Goal: Task Accomplishment & Management: Complete application form

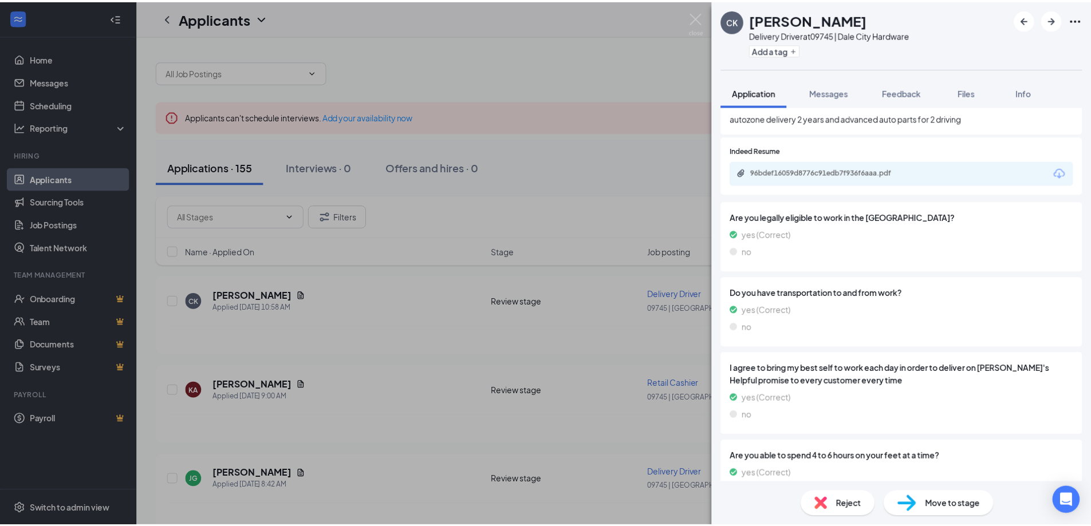
scroll to position [507, 0]
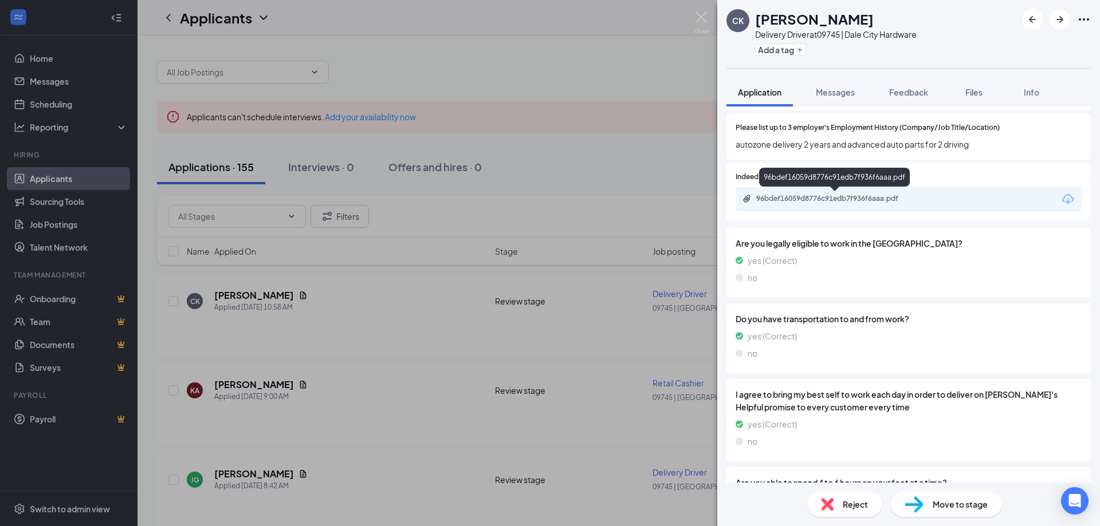
click at [854, 204] on div "96bdef16059d8776c91edb7f936f6aaa.pdf" at bounding box center [835, 199] width 186 height 11
click at [594, 86] on div "[PERSON_NAME] [PERSON_NAME] Delivery Driver at 09745 | Dale City Hardware Add a…" at bounding box center [550, 263] width 1100 height 526
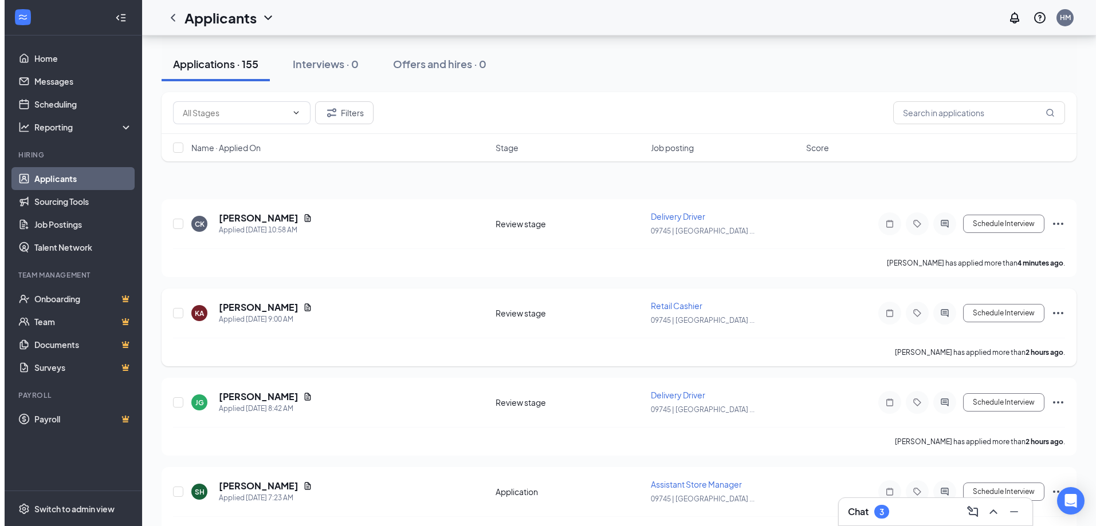
scroll to position [115, 0]
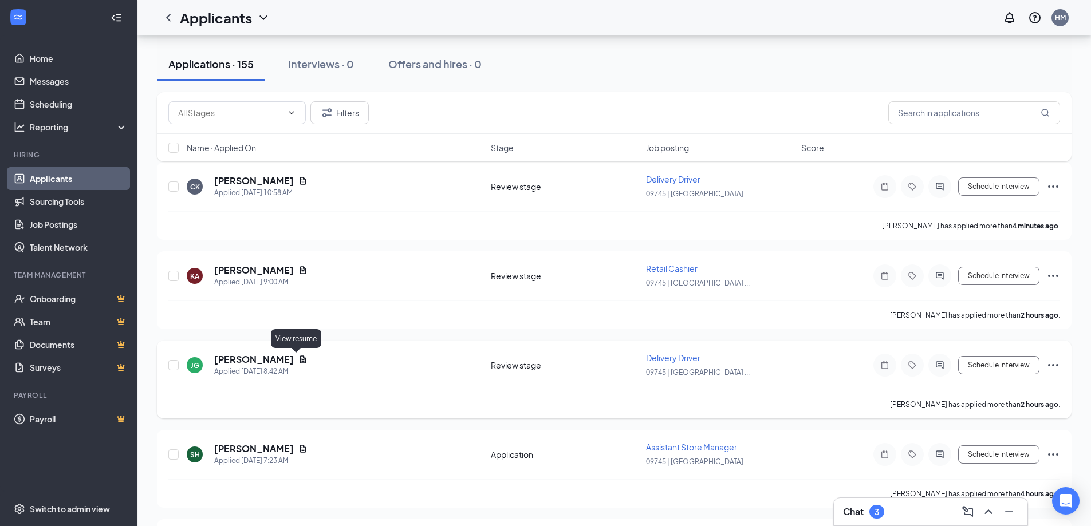
click at [298, 361] on icon "Document" at bounding box center [302, 359] width 9 height 9
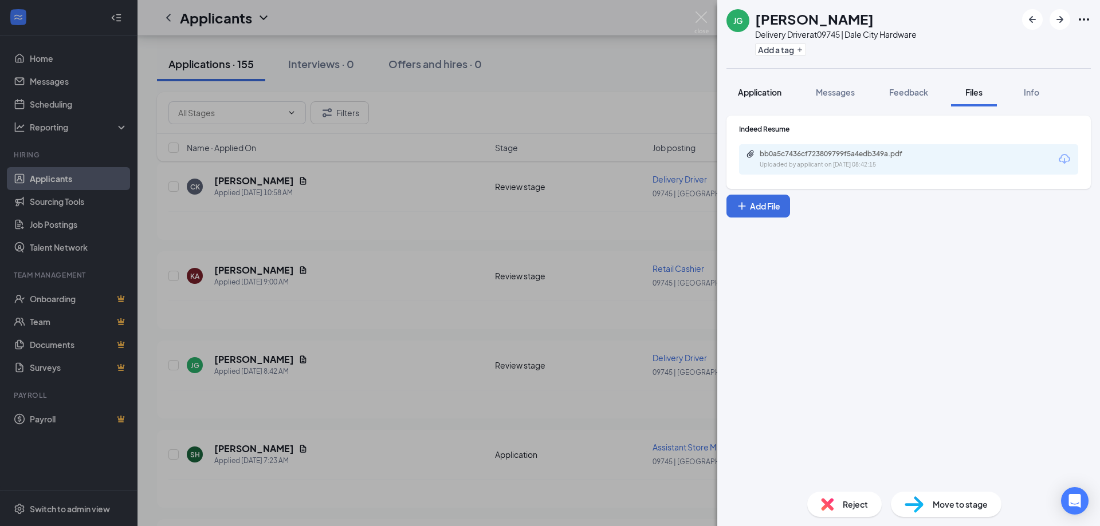
drag, startPoint x: 777, startPoint y: 91, endPoint x: 777, endPoint y: 103, distance: 12.0
click at [777, 91] on span "Application" at bounding box center [760, 92] width 44 height 10
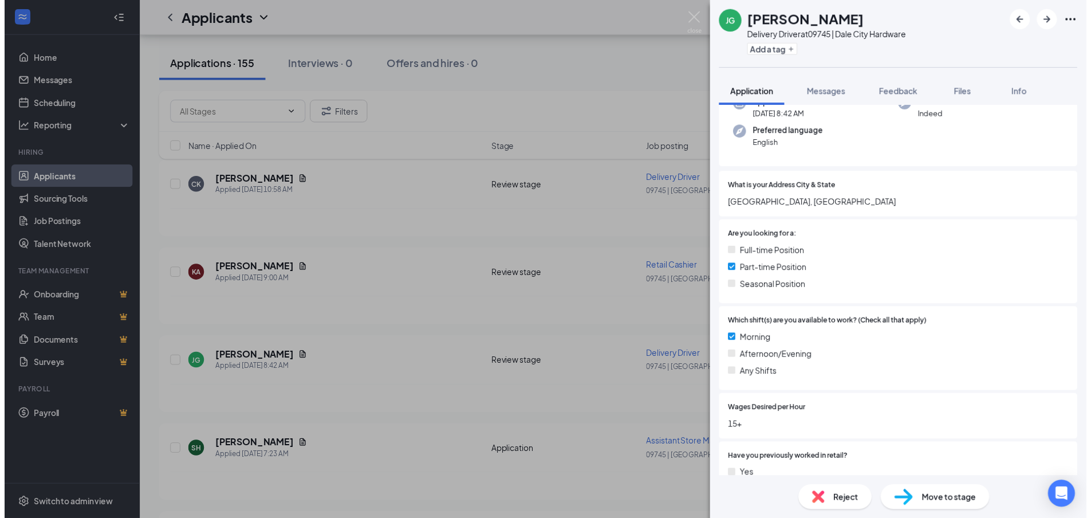
scroll to position [49, 0]
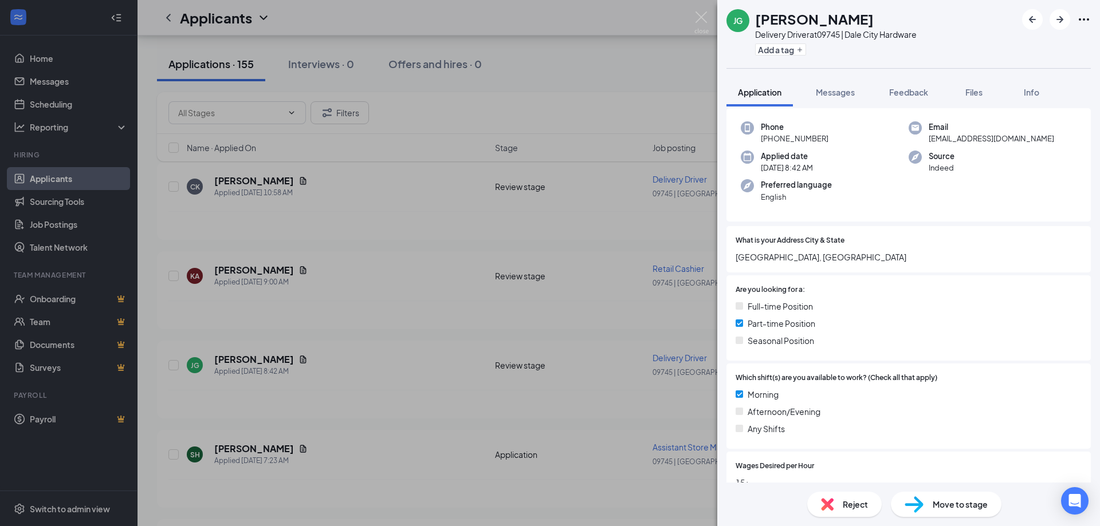
click at [511, 347] on div "[PERSON_NAME] [PERSON_NAME] Delivery Driver at 09745 | Dale City Hardware Add a…" at bounding box center [550, 263] width 1100 height 526
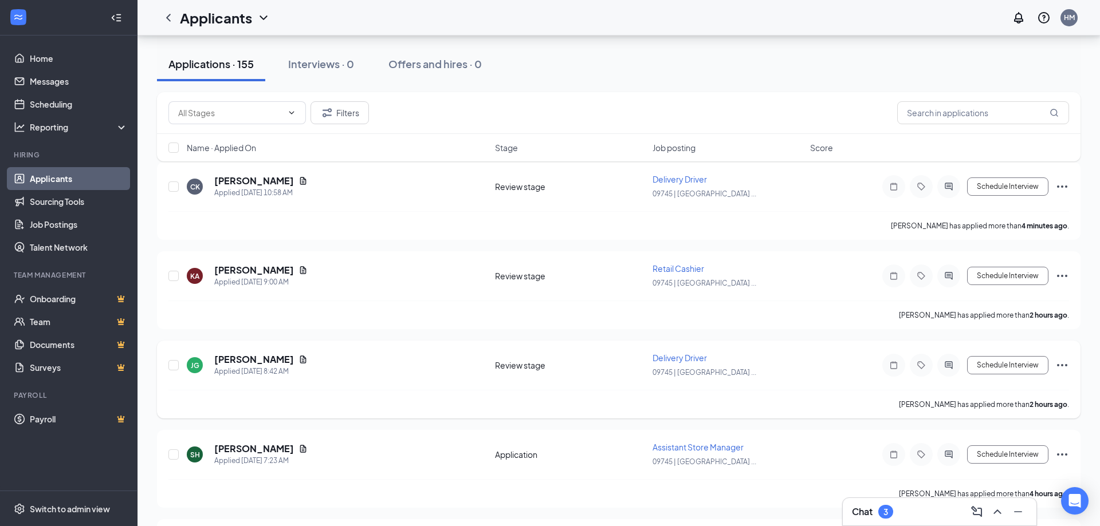
click at [518, 342] on div "[PERSON_NAME] [PERSON_NAME] Applied [DATE] 8:42 AM Review stage Delivery Driver…" at bounding box center [618, 380] width 923 height 78
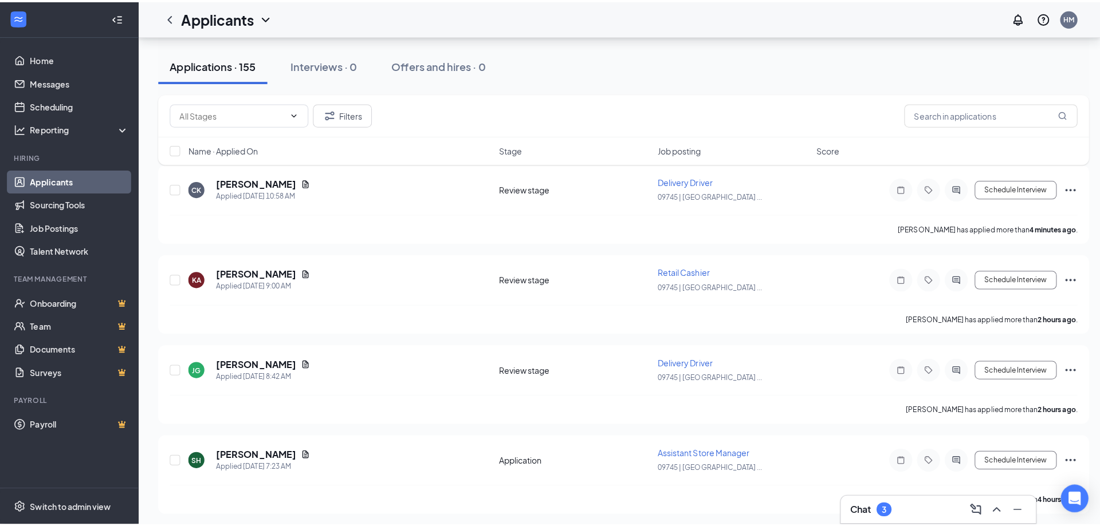
scroll to position [286, 0]
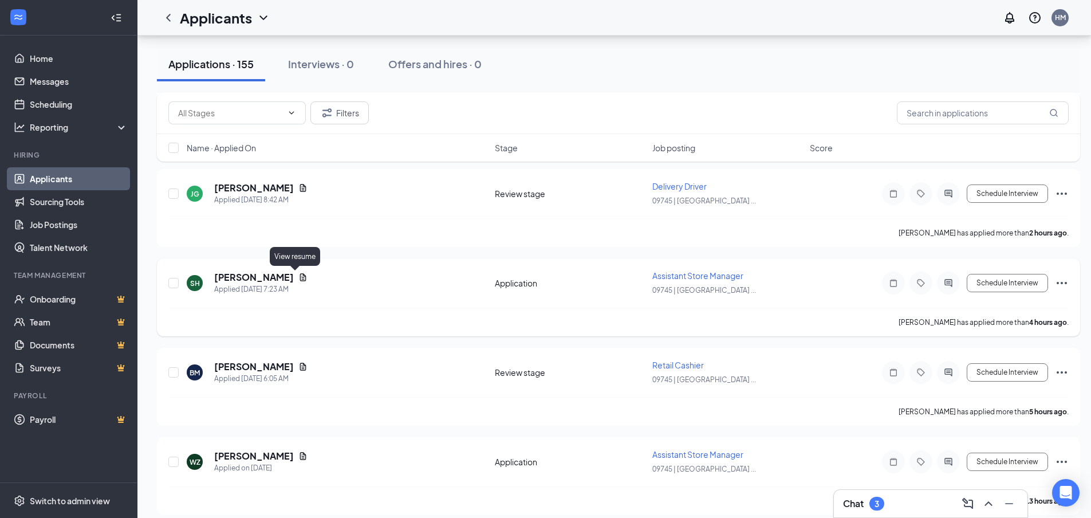
click at [300, 279] on icon "Document" at bounding box center [303, 276] width 6 height 7
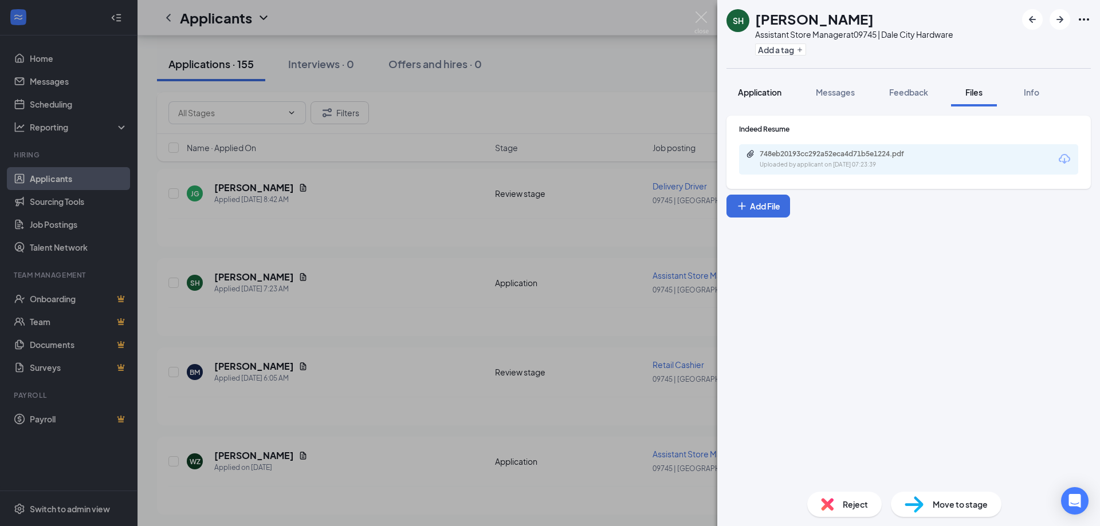
click at [742, 102] on button "Application" at bounding box center [759, 92] width 66 height 29
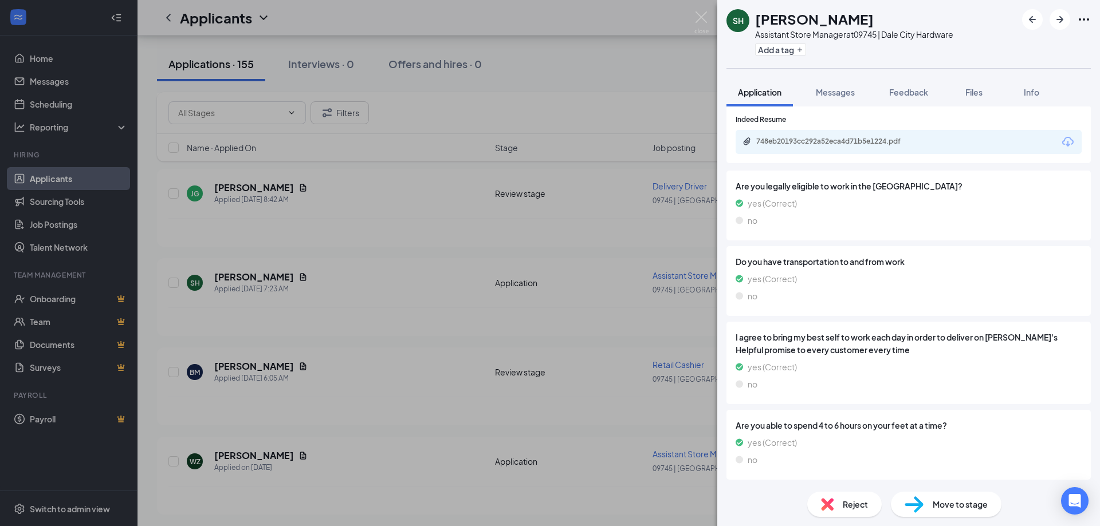
scroll to position [442, 0]
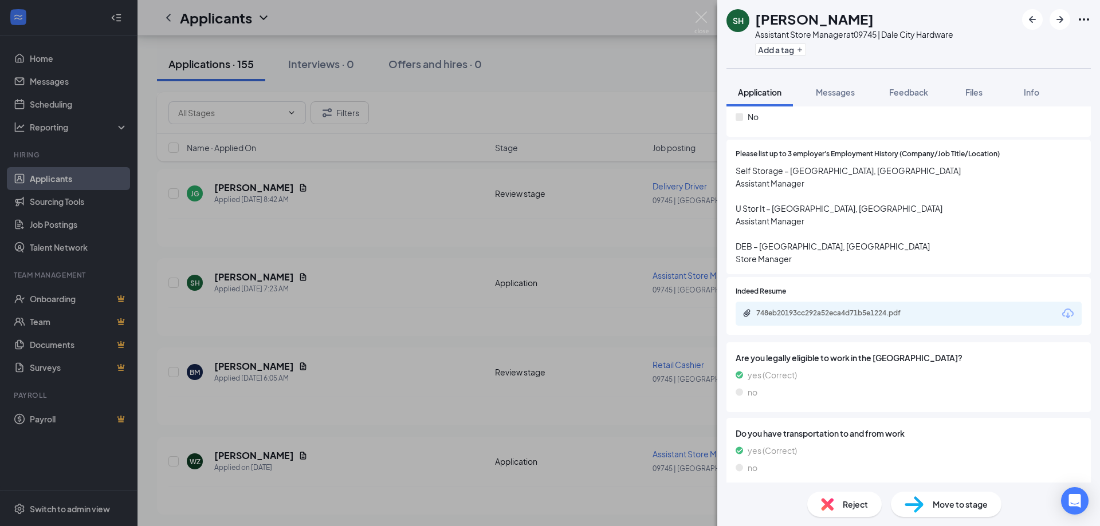
click at [910, 314] on div "748eb20193cc292a52eca4d71b5e1224.pdf" at bounding box center [836, 313] width 160 height 9
